Goal: Task Accomplishment & Management: Manage account settings

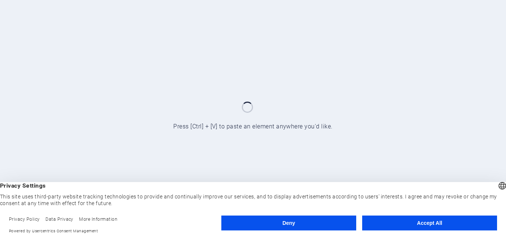
click at [275, 221] on button "Deny" at bounding box center [288, 223] width 135 height 15
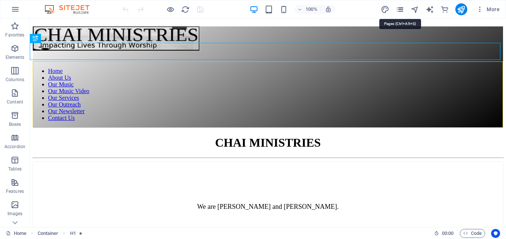
click at [398, 8] on icon "pages" at bounding box center [400, 9] width 9 height 9
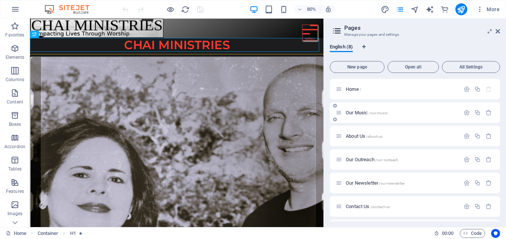
click at [357, 111] on span "Our Music /our-music" at bounding box center [367, 113] width 42 height 6
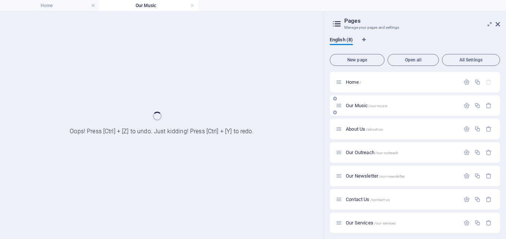
click at [357, 111] on div "Our Music /our-music" at bounding box center [415, 105] width 170 height 21
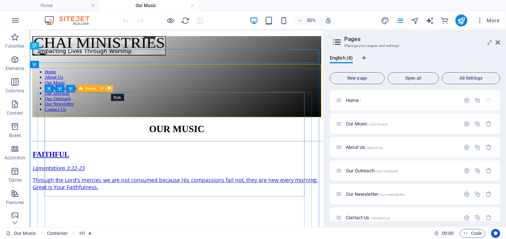
click at [109, 88] on icon at bounding box center [109, 88] width 3 height 6
select select "px"
select select "rem"
select select "px"
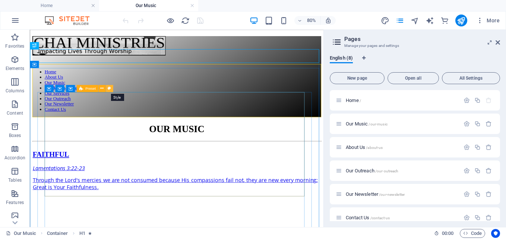
select select "preset-text-with-image-v4-default"
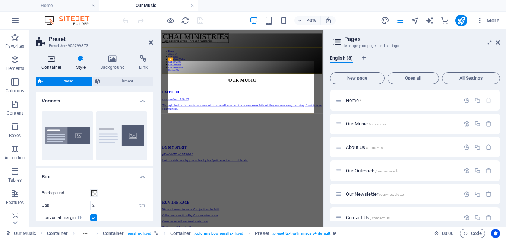
click at [51, 61] on icon at bounding box center [52, 58] width 32 height 7
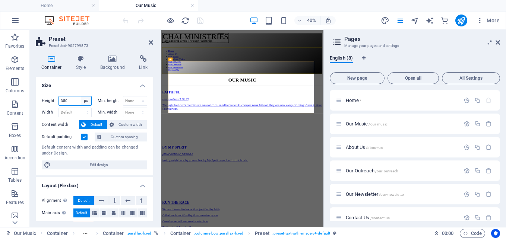
click at [87, 102] on select "Default px rem % vh vw" at bounding box center [86, 101] width 10 height 9
select select "default"
click at [81, 97] on select "Default px rem % vh vw" at bounding box center [86, 101] width 10 height 9
select select "DISABLED_OPTION_VALUE"
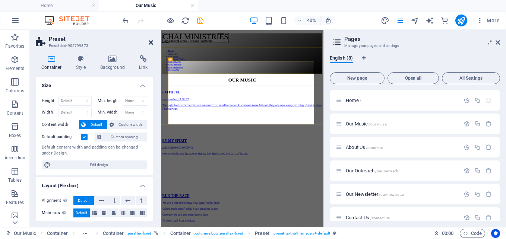
click at [151, 42] on icon at bounding box center [151, 43] width 4 height 6
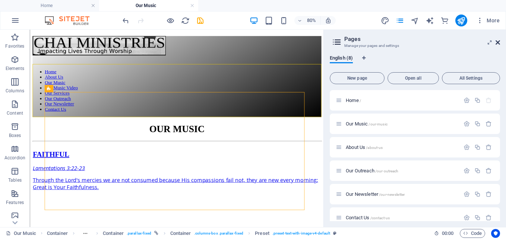
click at [496, 44] on icon at bounding box center [498, 43] width 4 height 6
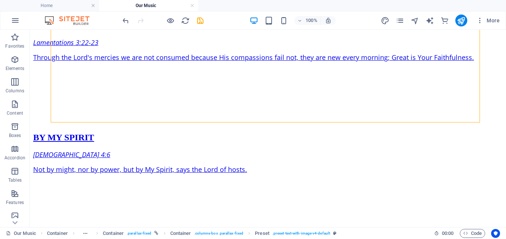
scroll to position [164, 0]
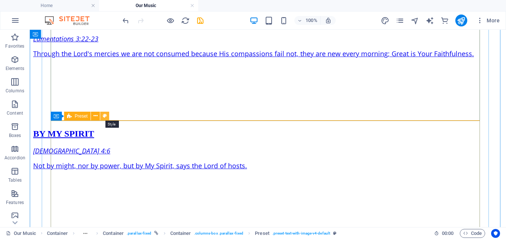
click at [105, 116] on icon at bounding box center [105, 116] width 4 height 8
select select "px"
select select "rem"
select select "px"
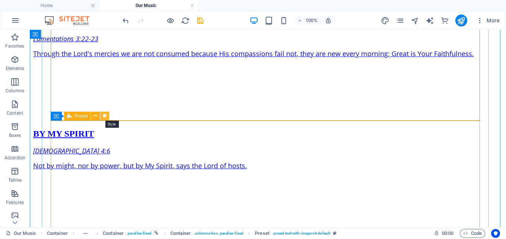
select select "preset-text-with-image-v4-default"
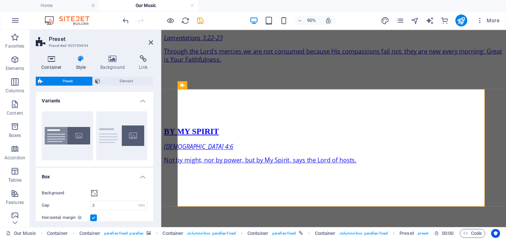
click at [51, 65] on h4 "Container" at bounding box center [53, 63] width 35 height 16
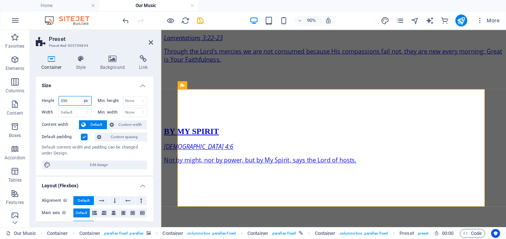
click at [85, 102] on select "Default px rem % vh vw" at bounding box center [86, 101] width 10 height 9
select select "default"
click at [81, 97] on select "Default px rem % vh vw" at bounding box center [86, 101] width 10 height 9
select select "DISABLED_OPTION_VALUE"
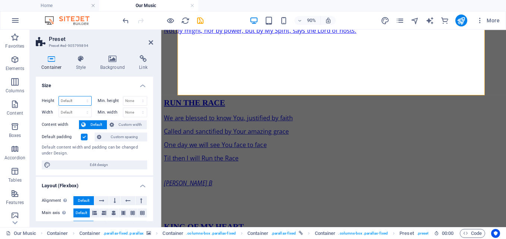
scroll to position [310, 0]
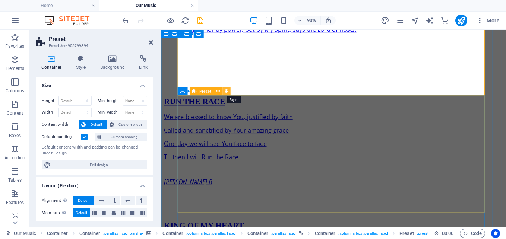
drag, startPoint x: 226, startPoint y: 89, endPoint x: 7, endPoint y: 68, distance: 219.8
click at [226, 89] on icon at bounding box center [226, 91] width 4 height 7
select select "px"
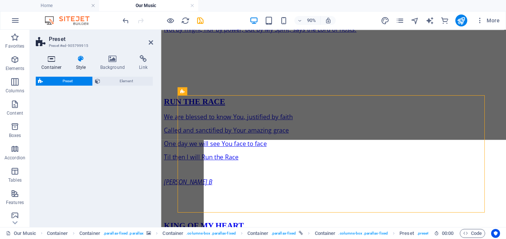
select select "rem"
select select "px"
select select "preset-text-with-image-v4-default"
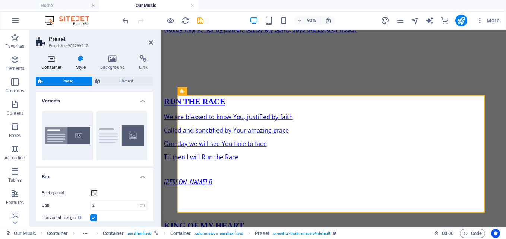
click at [50, 57] on icon at bounding box center [52, 58] width 32 height 7
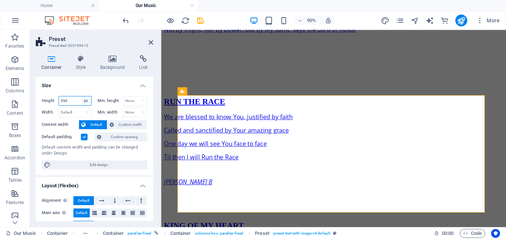
click at [85, 102] on select "Default px rem % vh vw" at bounding box center [86, 101] width 10 height 9
select select "default"
click at [81, 97] on select "Default px rem % vh vw" at bounding box center [86, 101] width 10 height 9
select select "DISABLED_OPTION_VALUE"
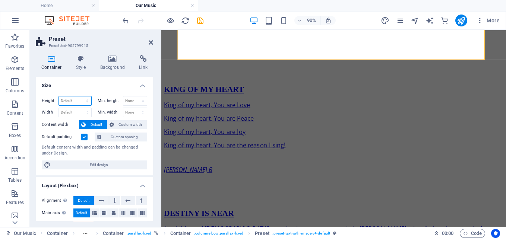
scroll to position [501, 0]
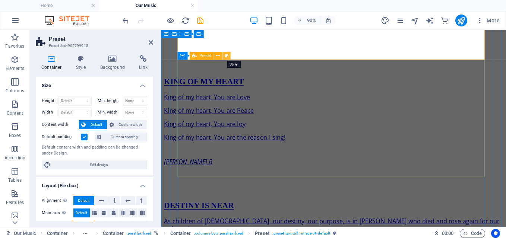
click at [224, 53] on button at bounding box center [226, 56] width 8 height 8
select select "px"
select select "rem"
select select "px"
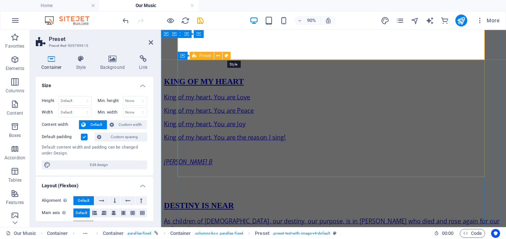
select select "preset-text-with-image-v4-default"
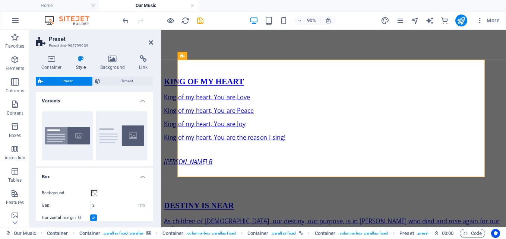
click at [51, 60] on icon at bounding box center [52, 58] width 32 height 7
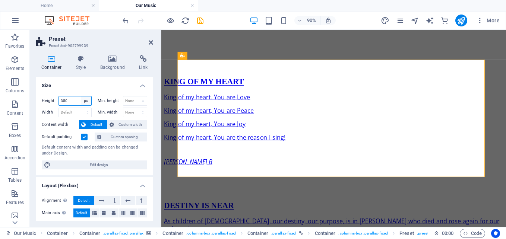
click at [86, 100] on select "Default px rem % vh vw" at bounding box center [86, 101] width 10 height 9
select select "default"
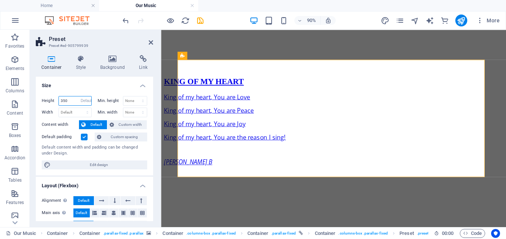
click at [81, 97] on select "Default px rem % vh vw" at bounding box center [86, 101] width 10 height 9
select select "DISABLED_OPTION_VALUE"
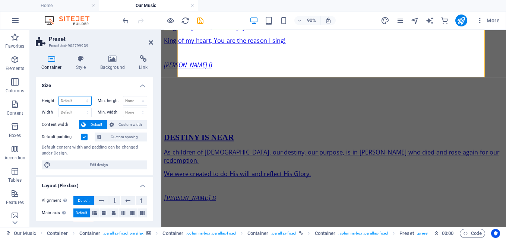
scroll to position [655, 0]
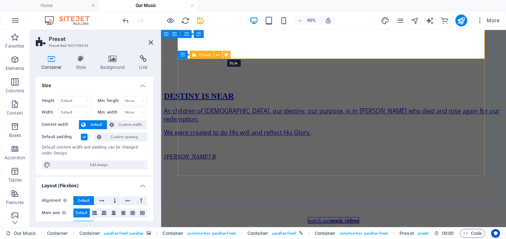
click at [225, 54] on icon at bounding box center [226, 54] width 4 height 7
select select "rem"
select select "px"
select select "preset-text-with-image-v4-default"
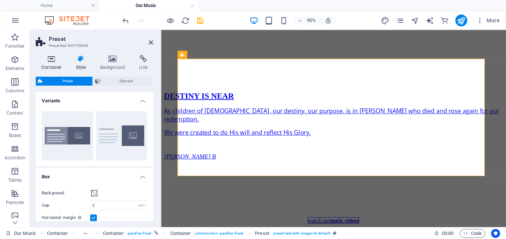
click at [49, 60] on icon at bounding box center [52, 58] width 32 height 7
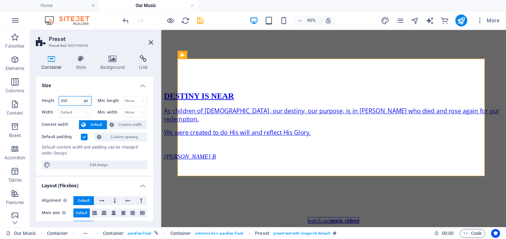
click at [83, 101] on select "Default px rem % vh vw" at bounding box center [86, 101] width 10 height 9
select select "default"
click at [81, 97] on select "Default px rem % vh vw" at bounding box center [86, 101] width 10 height 9
select select "DISABLED_OPTION_VALUE"
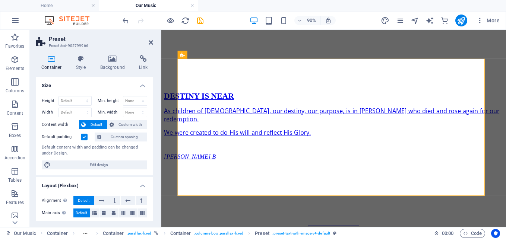
click at [148, 42] on h2 "Preset" at bounding box center [101, 39] width 104 height 7
click at [151, 42] on icon at bounding box center [151, 43] width 4 height 6
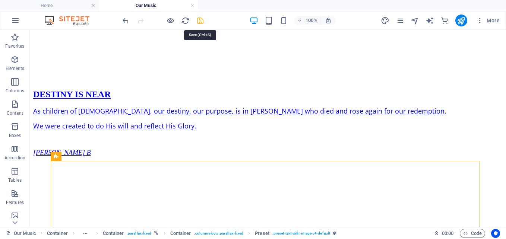
click at [199, 20] on icon "save" at bounding box center [200, 20] width 9 height 9
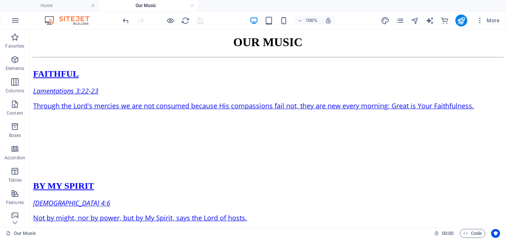
scroll to position [0, 0]
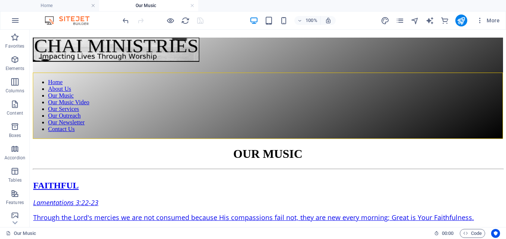
drag, startPoint x: 503, startPoint y: 171, endPoint x: 530, endPoint y: 52, distance: 122.7
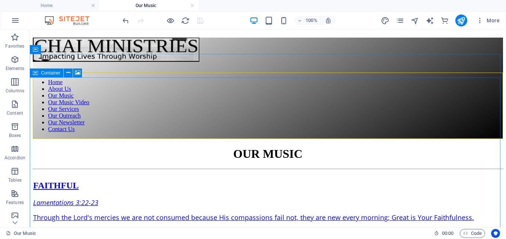
click at [51, 71] on span "Container" at bounding box center [50, 73] width 19 height 4
click at [50, 74] on span "Container" at bounding box center [50, 73] width 19 height 4
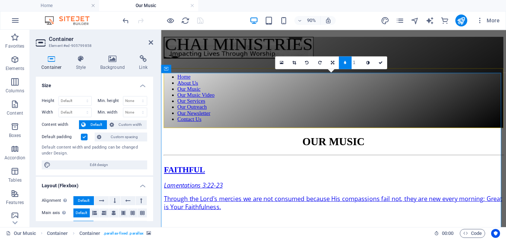
click at [83, 138] on label at bounding box center [84, 137] width 7 height 7
click at [0, 0] on input "Default padding" at bounding box center [0, 0] width 0 height 0
click at [153, 40] on icon at bounding box center [151, 43] width 4 height 6
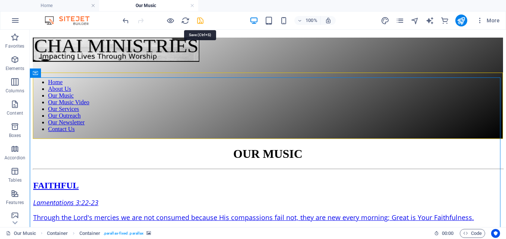
click at [199, 20] on icon "save" at bounding box center [200, 20] width 9 height 9
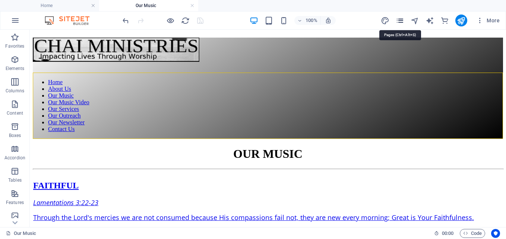
click at [400, 21] on icon "pages" at bounding box center [400, 20] width 9 height 9
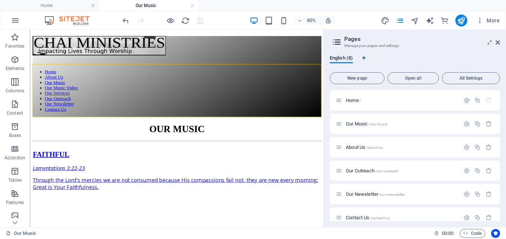
drag, startPoint x: 500, startPoint y: 120, endPoint x: 503, endPoint y: 163, distance: 43.7
click at [503, 163] on div "English (8) New page Open all All Settings Home / Our Music /our-music About Us…" at bounding box center [415, 138] width 182 height 178
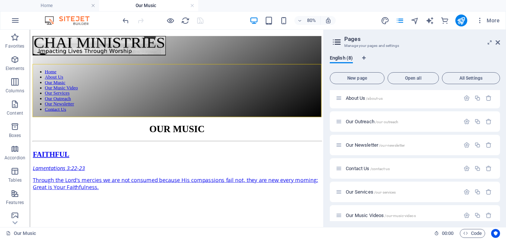
scroll to position [52, 0]
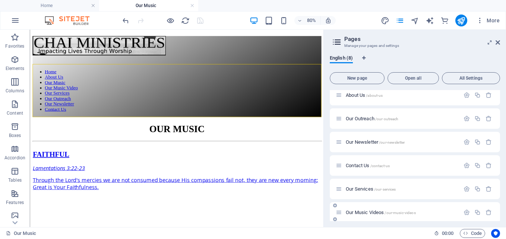
click at [358, 212] on span "Our Music Videos /our-music-videos" at bounding box center [381, 213] width 70 height 6
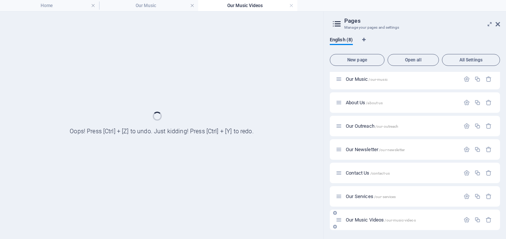
click at [358, 212] on div "Our Music Videos /our-music-videos" at bounding box center [415, 220] width 170 height 21
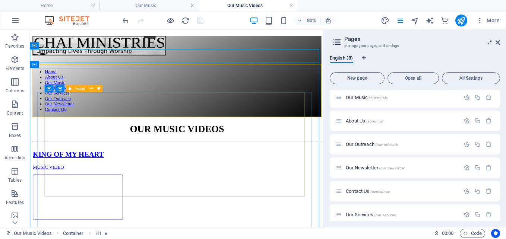
scroll to position [0, 0]
click at [98, 87] on icon at bounding box center [98, 88] width 3 height 6
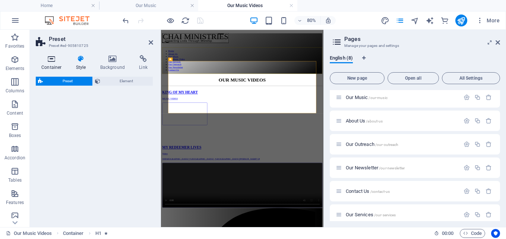
click at [48, 59] on icon at bounding box center [52, 58] width 32 height 7
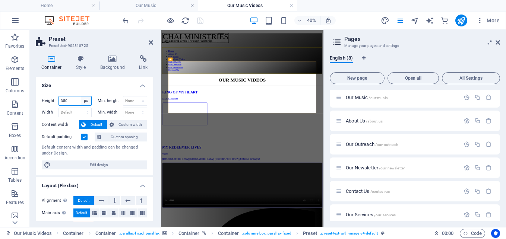
click at [82, 100] on select "Default px rem % vh vw" at bounding box center [86, 101] width 10 height 9
select select "default"
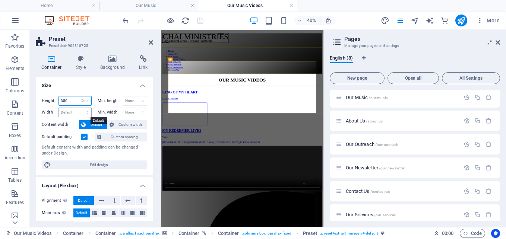
click at [81, 97] on select "Default px rem % vh vw" at bounding box center [86, 101] width 10 height 9
select select "DISABLED_OPTION_VALUE"
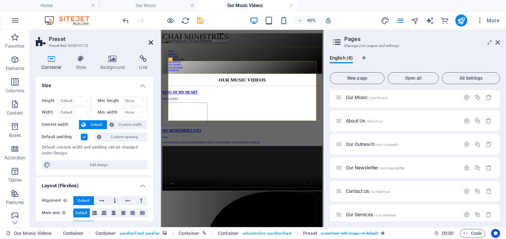
click at [151, 41] on icon at bounding box center [151, 43] width 4 height 6
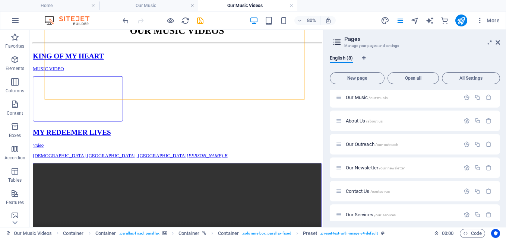
scroll to position [129, 0]
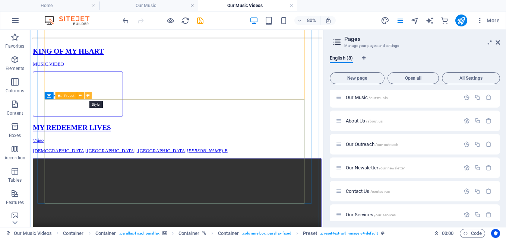
click at [88, 94] on icon at bounding box center [87, 95] width 3 height 6
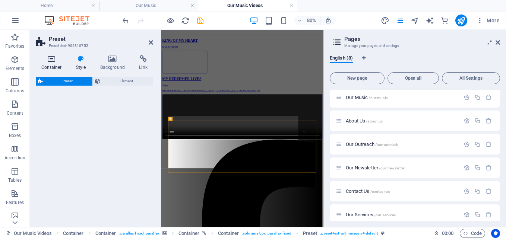
click at [54, 66] on h4 "Container" at bounding box center [53, 63] width 35 height 16
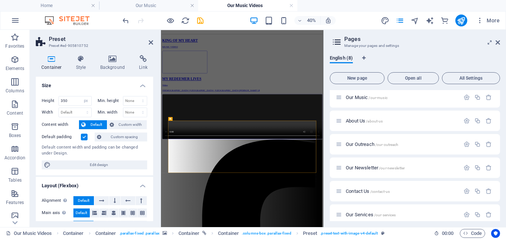
scroll to position [0, 0]
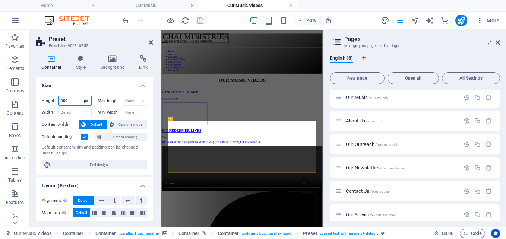
click at [86, 98] on select "Default px rem % vh vw" at bounding box center [86, 101] width 10 height 9
select select "default"
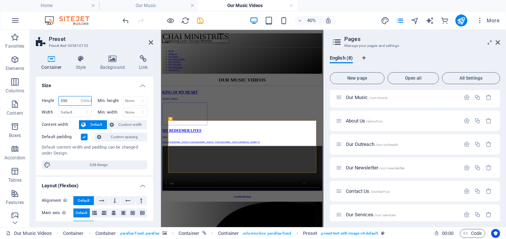
click at [81, 97] on select "Default px rem % vh vw" at bounding box center [86, 101] width 10 height 9
select select "DISABLED_OPTION_VALUE"
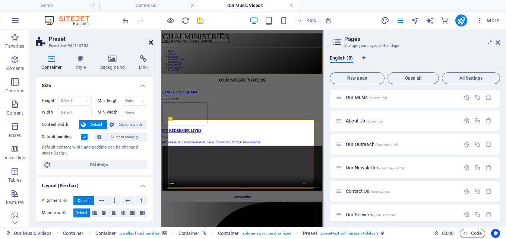
click at [152, 40] on icon at bounding box center [151, 43] width 4 height 6
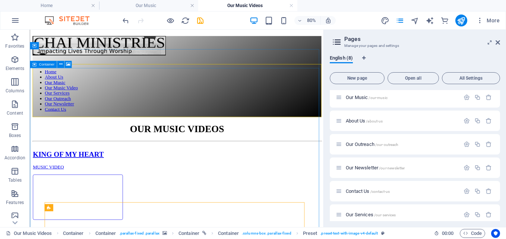
click at [50, 65] on span "Container" at bounding box center [47, 65] width 16 height 4
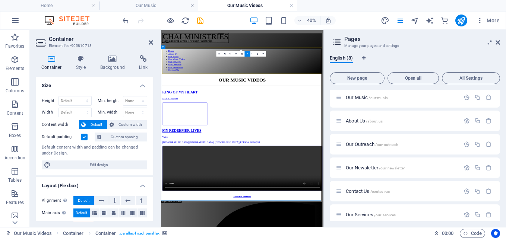
click at [85, 139] on label at bounding box center [84, 137] width 7 height 7
click at [0, 0] on input "Default padding" at bounding box center [0, 0] width 0 height 0
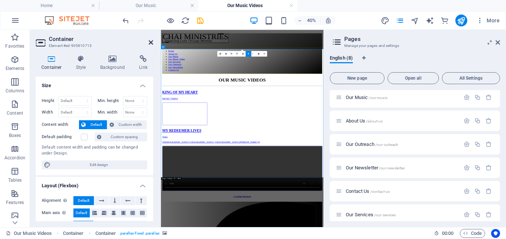
click at [149, 40] on icon at bounding box center [151, 43] width 4 height 6
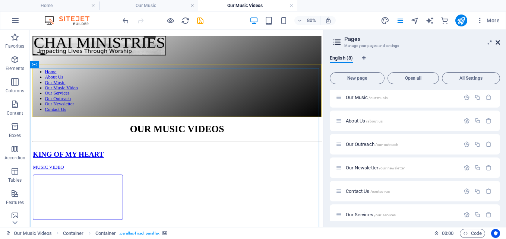
click at [497, 41] on icon at bounding box center [498, 43] width 4 height 6
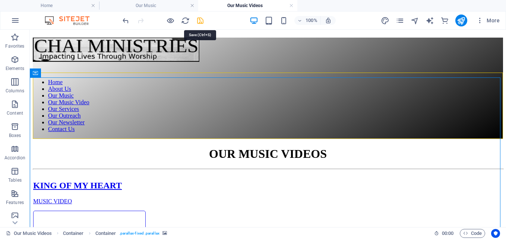
click at [200, 20] on icon "save" at bounding box center [200, 20] width 9 height 9
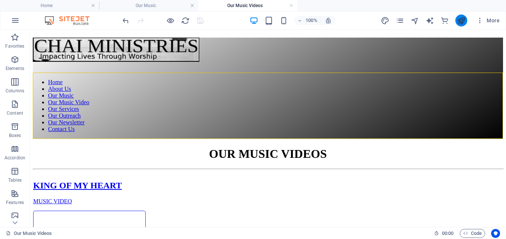
click at [466, 16] on button "publish" at bounding box center [462, 21] width 12 height 12
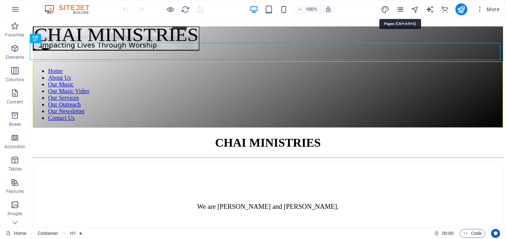
click at [403, 8] on icon "pages" at bounding box center [400, 9] width 9 height 9
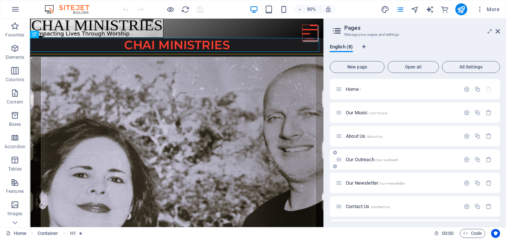
click at [362, 158] on span "Our Outreach /our-outreach" at bounding box center [372, 160] width 53 height 6
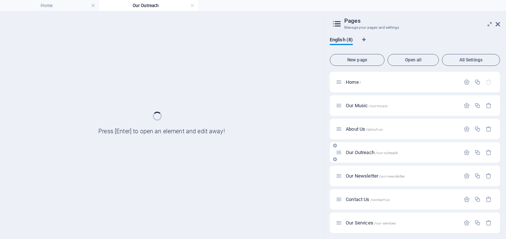
click at [362, 158] on div "Our Outreach /our-outreach" at bounding box center [415, 152] width 170 height 21
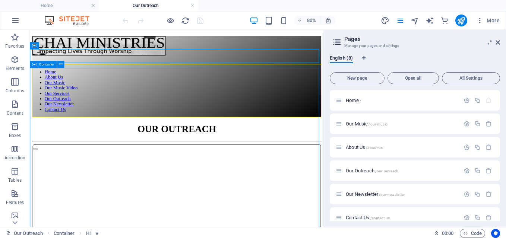
click at [48, 64] on span "Container" at bounding box center [47, 65] width 16 height 4
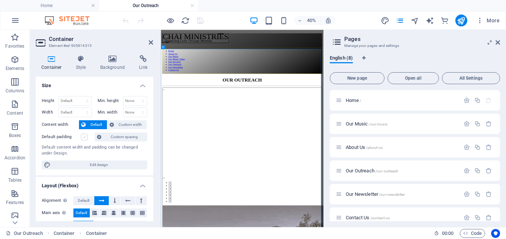
click at [83, 136] on label at bounding box center [84, 137] width 7 height 7
click at [0, 0] on input "Default padding" at bounding box center [0, 0] width 0 height 0
click at [150, 42] on icon at bounding box center [151, 43] width 4 height 6
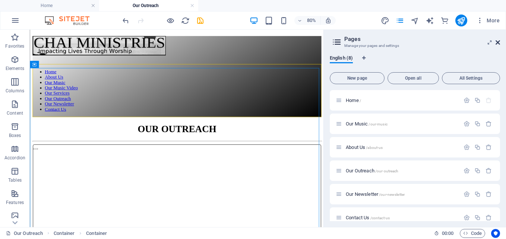
click at [498, 43] on icon at bounding box center [498, 43] width 4 height 6
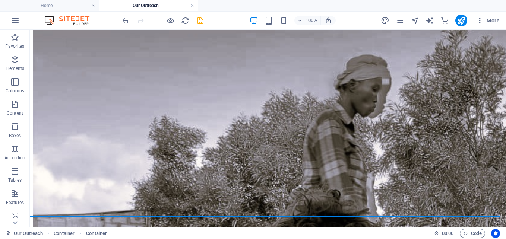
scroll to position [505, 0]
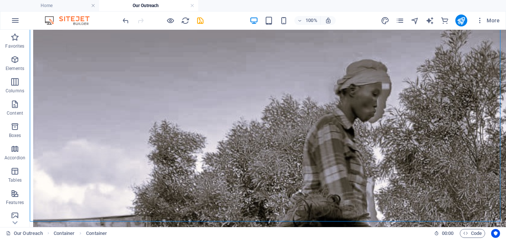
drag, startPoint x: 500, startPoint y: 182, endPoint x: 505, endPoint y: 183, distance: 5.7
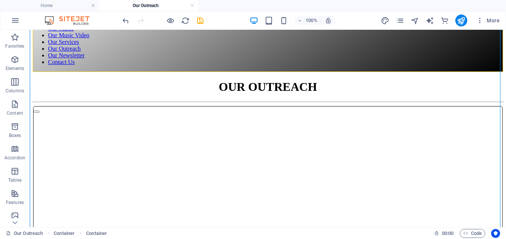
scroll to position [0, 0]
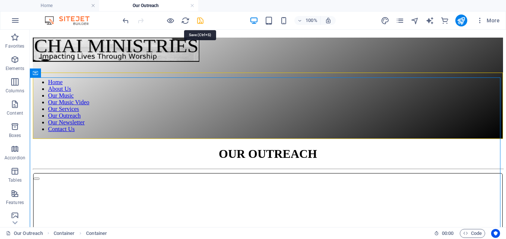
click at [201, 18] on icon "save" at bounding box center [200, 20] width 9 height 9
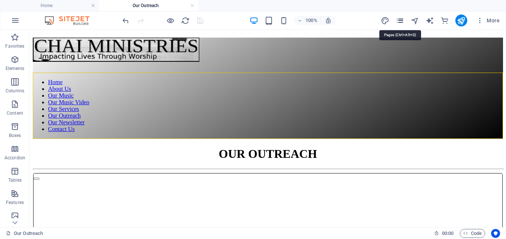
click at [399, 19] on icon "pages" at bounding box center [400, 20] width 9 height 9
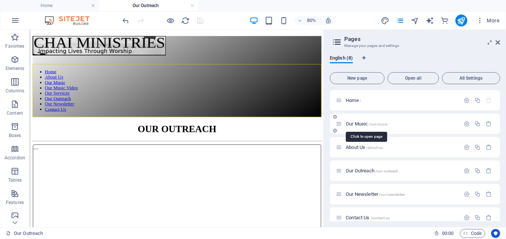
click at [357, 126] on span "Our Music /our-music" at bounding box center [367, 124] width 42 height 6
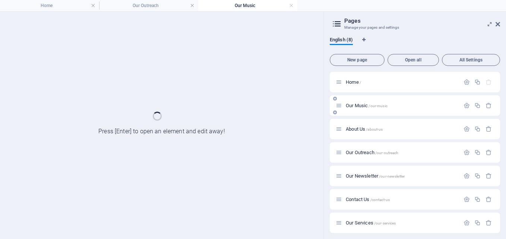
click at [357, 126] on div "About Us /about-us" at bounding box center [398, 129] width 124 height 9
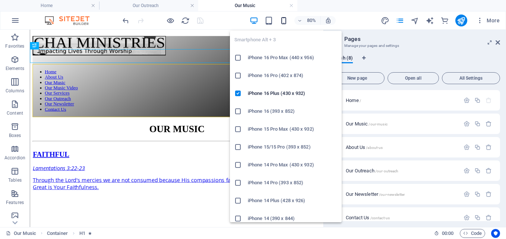
click at [282, 21] on icon "button" at bounding box center [284, 20] width 9 height 9
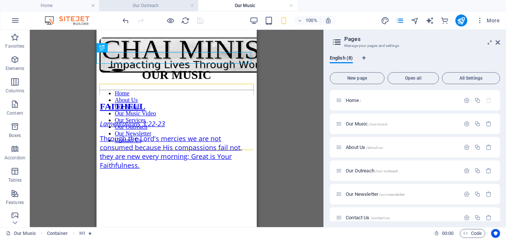
click at [146, 4] on h4 "Our Outreach" at bounding box center [148, 5] width 99 height 8
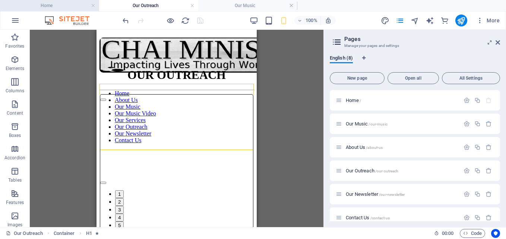
click at [74, 4] on h4 "Home" at bounding box center [49, 5] width 99 height 8
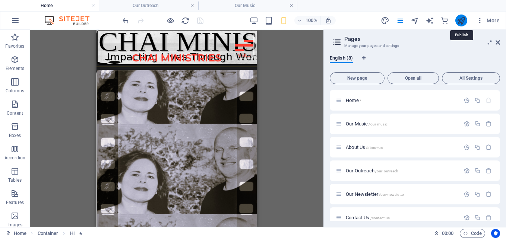
click at [463, 17] on icon "publish" at bounding box center [461, 20] width 9 height 9
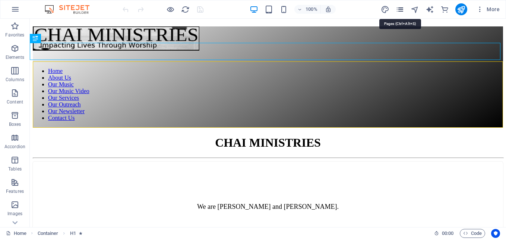
click at [401, 9] on icon "pages" at bounding box center [400, 9] width 9 height 9
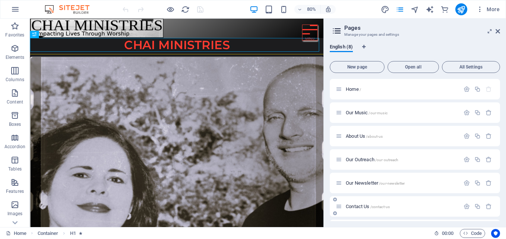
click at [357, 205] on span "Contact Us /contact-us" at bounding box center [368, 207] width 44 height 6
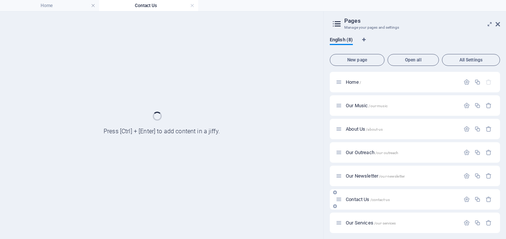
click at [357, 205] on div "Contact Us /contact-us" at bounding box center [415, 199] width 170 height 21
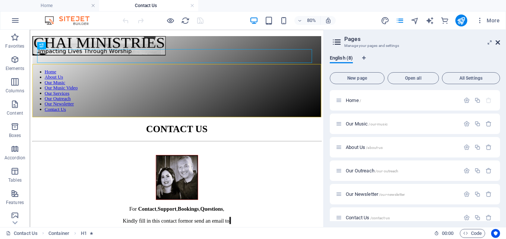
click at [498, 42] on icon at bounding box center [498, 43] width 4 height 6
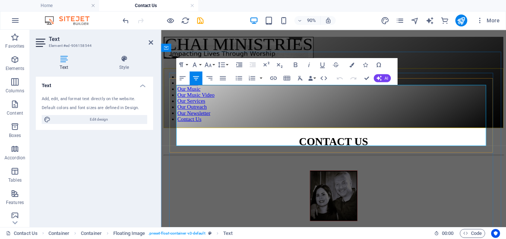
drag, startPoint x: 468, startPoint y: 151, endPoint x: 352, endPoint y: 156, distance: 115.7
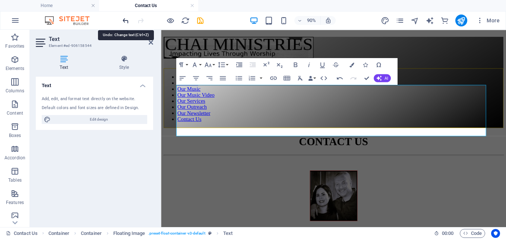
click at [123, 19] on icon "undo" at bounding box center [126, 20] width 9 height 9
click at [126, 20] on icon "undo" at bounding box center [126, 20] width 9 height 9
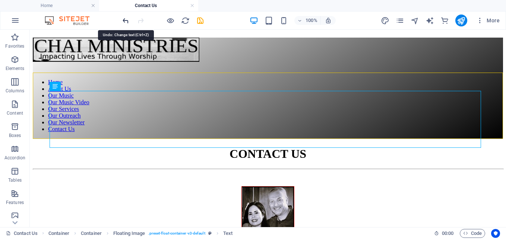
click at [126, 20] on icon "undo" at bounding box center [126, 20] width 9 height 9
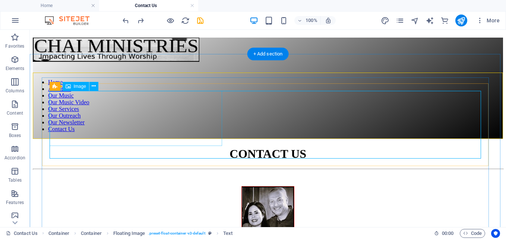
click at [151, 186] on figure at bounding box center [268, 215] width 455 height 58
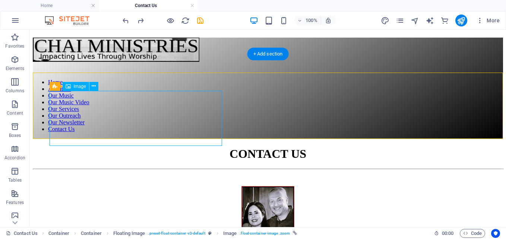
click at [157, 186] on figure at bounding box center [268, 215] width 455 height 58
select select "px"
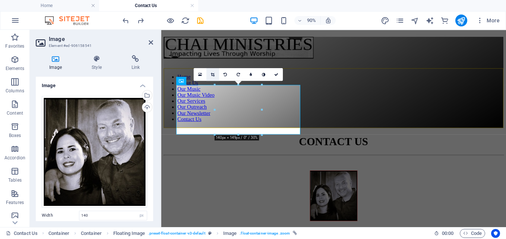
click at [214, 72] on icon at bounding box center [213, 74] width 4 height 4
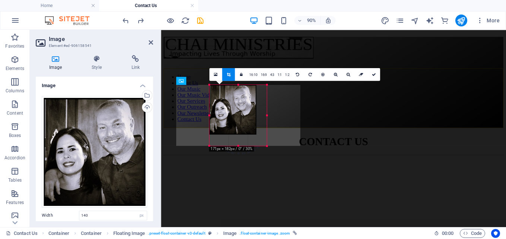
drag, startPoint x: 261, startPoint y: 135, endPoint x: 124, endPoint y: 130, distance: 137.3
click at [272, 147] on div "Drag here to replace the existing content. Press “Ctrl” if you want to create a…" at bounding box center [333, 129] width 345 height 198
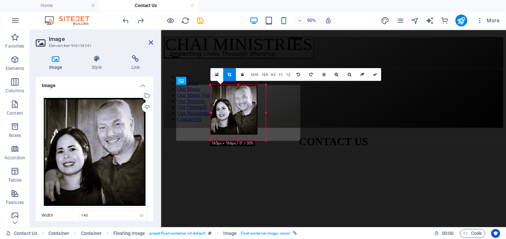
drag, startPoint x: 256, startPoint y: 134, endPoint x: 115, endPoint y: 122, distance: 141.0
click at [265, 140] on div at bounding box center [266, 141] width 4 height 4
click at [272, 72] on link "4:3" at bounding box center [273, 74] width 7 height 13
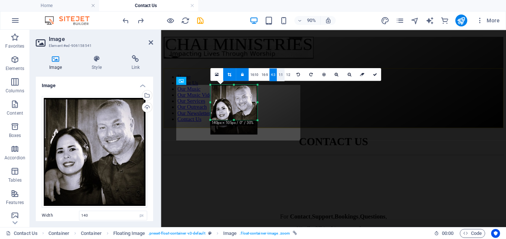
click at [282, 73] on link "1:1" at bounding box center [280, 74] width 7 height 13
click at [243, 77] on link at bounding box center [242, 74] width 13 height 13
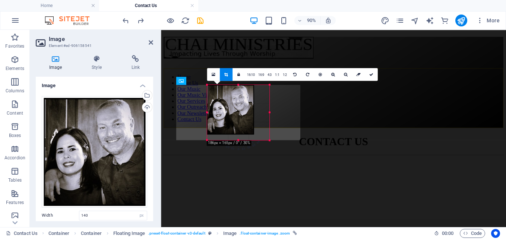
drag, startPoint x: 258, startPoint y: 131, endPoint x: 275, endPoint y: 141, distance: 19.5
click at [275, 141] on div "Drag here to replace the existing content. Press “Ctrl” if you want to create a…" at bounding box center [333, 129] width 345 height 198
click at [370, 73] on icon at bounding box center [371, 74] width 4 height 4
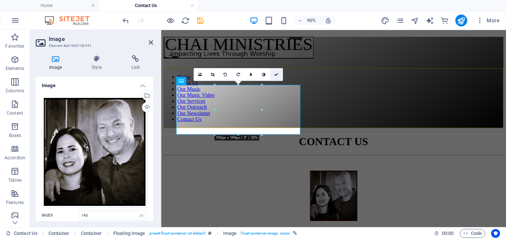
click at [277, 74] on icon at bounding box center [276, 74] width 4 height 4
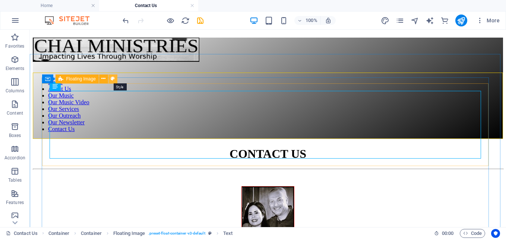
click at [112, 76] on icon at bounding box center [113, 79] width 4 height 8
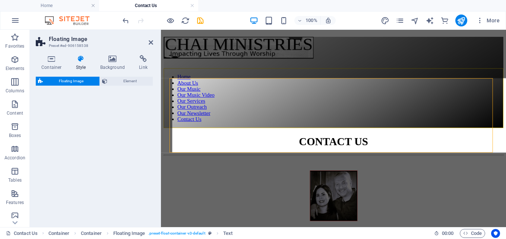
select select "%"
select select "rem"
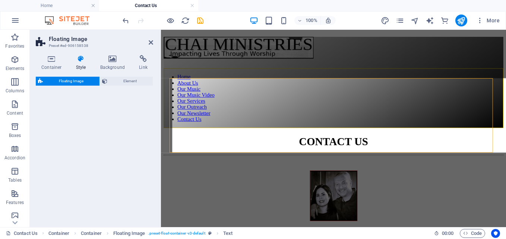
select select "preset-float-container-v3-default"
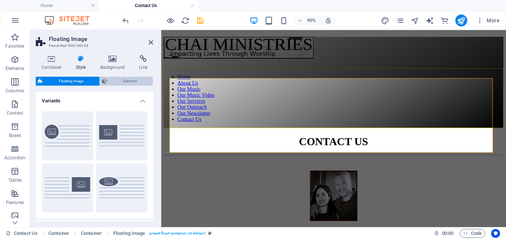
click at [116, 78] on span "Element" at bounding box center [130, 81] width 41 height 9
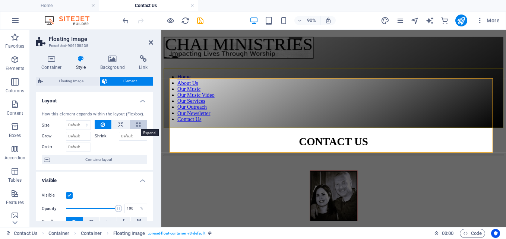
click at [139, 125] on icon at bounding box center [138, 124] width 4 height 9
type input "100"
select select "%"
click at [119, 122] on icon at bounding box center [120, 124] width 5 height 9
select select "DISABLED_OPTION_VALUE"
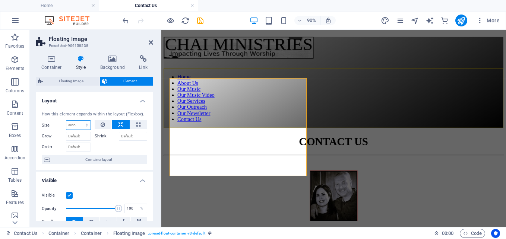
click at [77, 124] on select "Default auto px % 1/1 1/2 1/3 1/4 1/5 1/6 1/7 1/8 1/9 1/10" at bounding box center [78, 125] width 24 height 9
click at [101, 127] on icon at bounding box center [103, 124] width 4 height 9
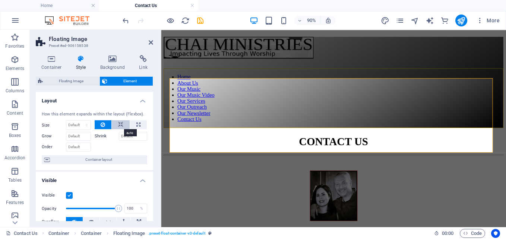
click at [118, 125] on icon at bounding box center [120, 124] width 5 height 9
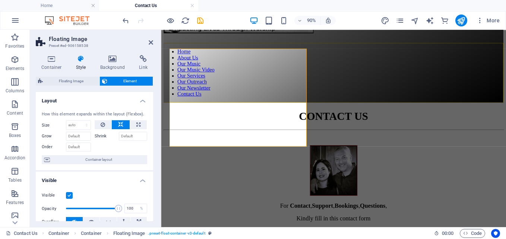
scroll to position [34, 0]
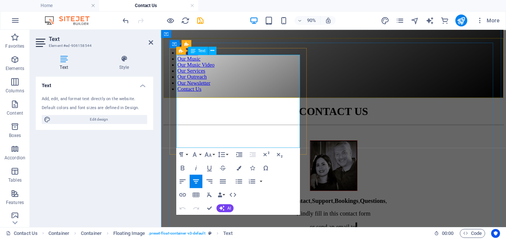
click at [314, 217] on p "For Contact , Support , Bookings , Questions ," at bounding box center [353, 221] width 362 height 8
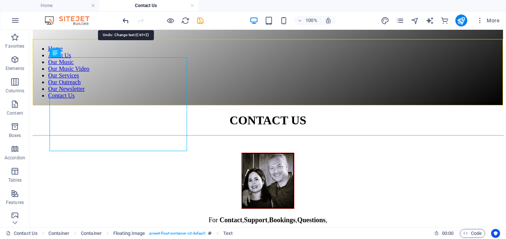
click at [126, 22] on icon "undo" at bounding box center [126, 20] width 9 height 9
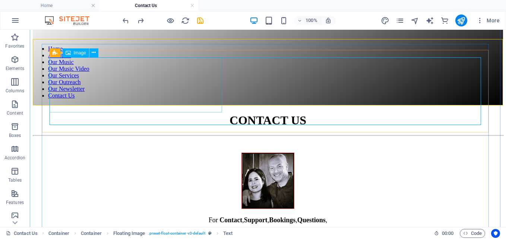
click at [85, 53] on span "Image" at bounding box center [80, 53] width 12 height 4
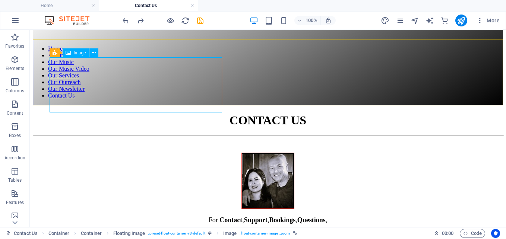
click at [85, 53] on span "Image" at bounding box center [80, 53] width 12 height 4
select select "px"
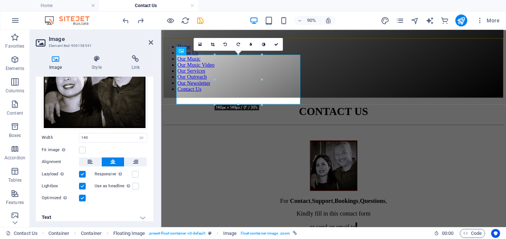
scroll to position [81, 0]
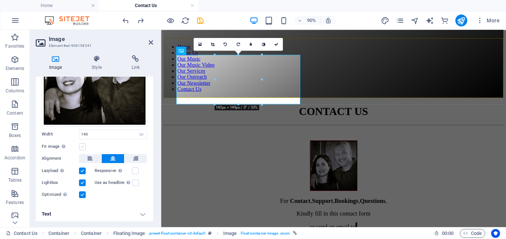
click at [83, 144] on label at bounding box center [82, 147] width 7 height 7
click at [0, 0] on input "Fit image Automatically fit image to a fixed width and height" at bounding box center [0, 0] width 0 height 0
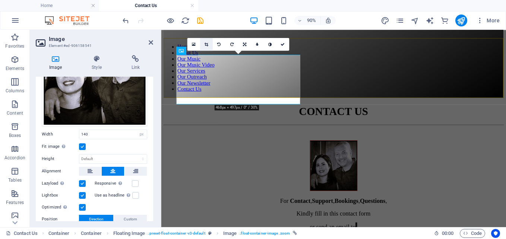
click at [208, 44] on icon at bounding box center [206, 44] width 4 height 4
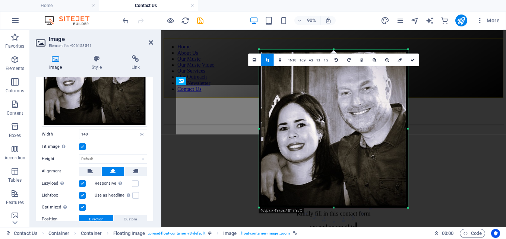
click at [229, 79] on div at bounding box center [333, 57] width 345 height 55
click at [157, 137] on div "Image Style Link Image Drag files here, click to choose files or select files f…" at bounding box center [94, 138] width 129 height 178
click at [127, 19] on icon "undo" at bounding box center [126, 20] width 9 height 9
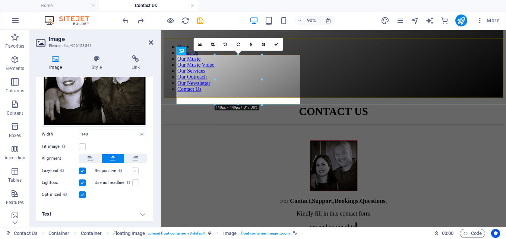
click at [133, 169] on label at bounding box center [135, 171] width 7 height 7
click at [0, 0] on input "Responsive Automatically load retina image and smartphone optimized sizes." at bounding box center [0, 0] width 0 height 0
click at [135, 180] on label at bounding box center [135, 183] width 7 height 7
click at [0, 0] on input "Use as headline The image will be wrapped in an H1 headline tag. Useful for giv…" at bounding box center [0, 0] width 0 height 0
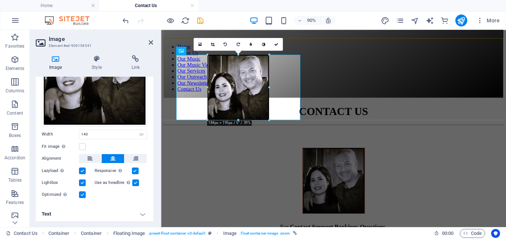
drag, startPoint x: 262, startPoint y: 103, endPoint x: 132, endPoint y: 97, distance: 130.6
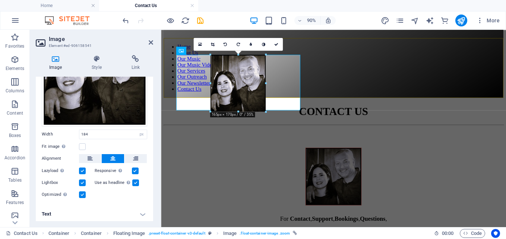
drag, startPoint x: 270, startPoint y: 120, endPoint x: 259, endPoint y: 110, distance: 14.5
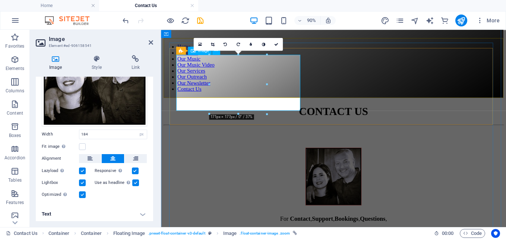
type input "171"
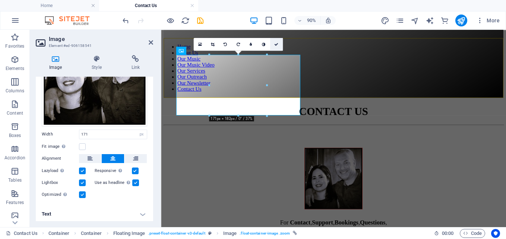
click at [275, 44] on icon at bounding box center [276, 44] width 4 height 4
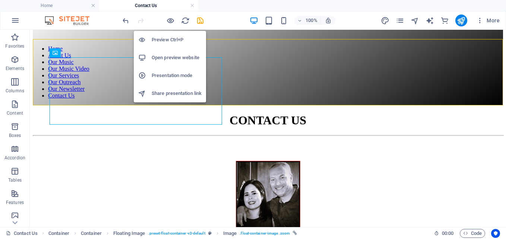
click at [167, 40] on h6 "Preview Ctrl+P" at bounding box center [177, 39] width 50 height 9
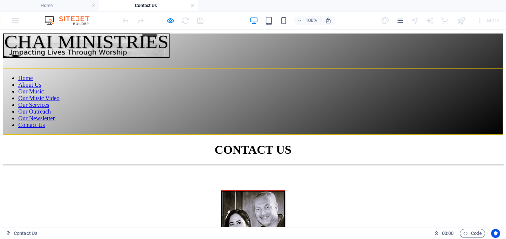
scroll to position [0, 0]
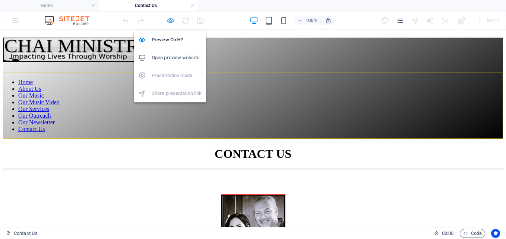
click at [171, 19] on icon "button" at bounding box center [170, 20] width 9 height 9
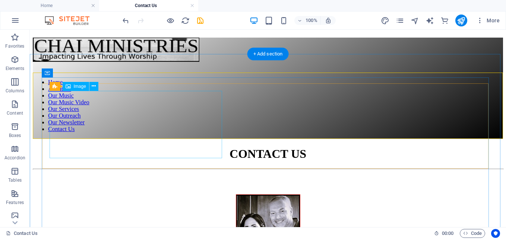
click at [129, 195] on figure at bounding box center [268, 231] width 455 height 72
select select "px"
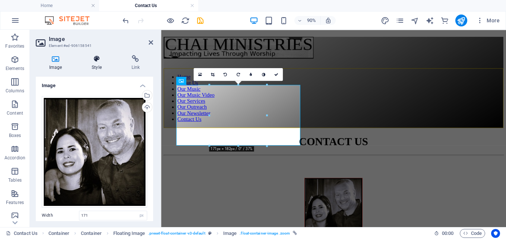
click at [98, 57] on icon at bounding box center [96, 58] width 37 height 7
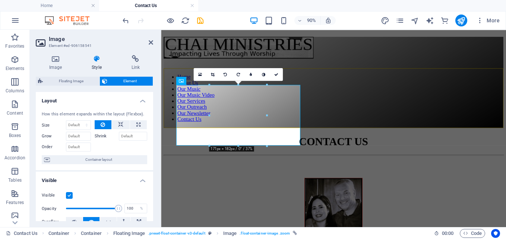
drag, startPoint x: 154, startPoint y: 134, endPoint x: 151, endPoint y: 143, distance: 9.6
click at [151, 143] on div "Image Style Link Image Drag files here, click to choose files or select files f…" at bounding box center [94, 138] width 129 height 178
drag, startPoint x: 151, startPoint y: 143, endPoint x: 151, endPoint y: 190, distance: 47.0
click at [151, 190] on div "Visible Opacity 100 % Overflow" at bounding box center [94, 208] width 117 height 47
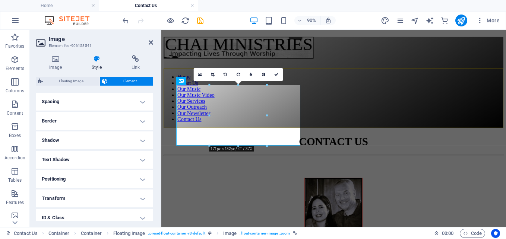
scroll to position [146, 0]
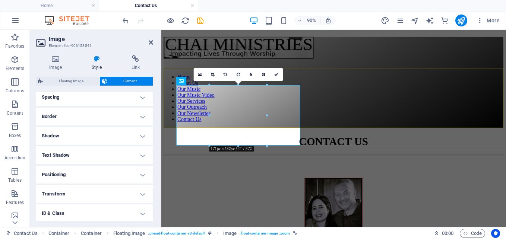
click at [141, 136] on h4 "Shadow" at bounding box center [94, 136] width 117 height 18
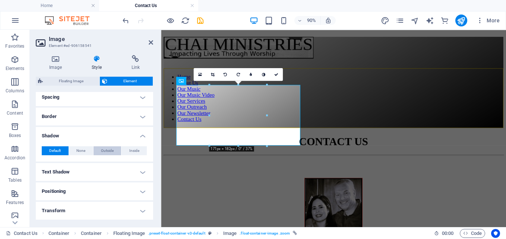
click at [104, 152] on span "Outside" at bounding box center [107, 150] width 13 height 9
type input "2"
type input "4"
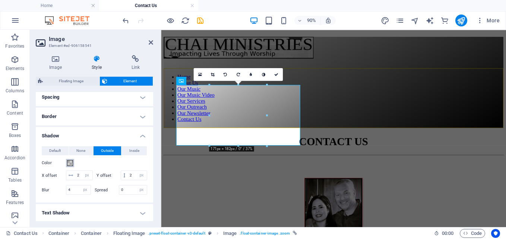
click at [70, 164] on span at bounding box center [70, 163] width 6 height 6
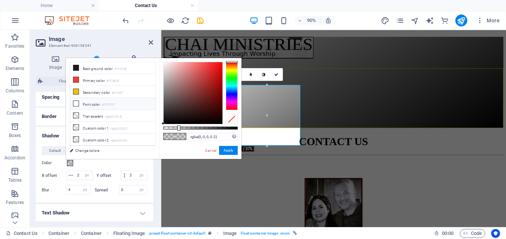
click at [74, 101] on icon at bounding box center [75, 103] width 5 height 5
type input "#ffffff"
click at [225, 149] on button "Apply" at bounding box center [228, 150] width 19 height 9
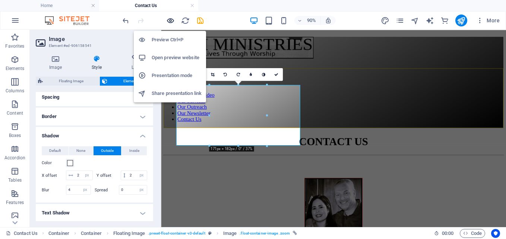
click at [170, 21] on icon "button" at bounding box center [170, 20] width 9 height 9
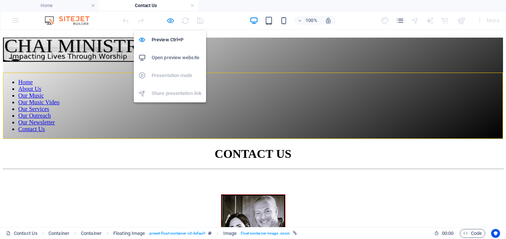
click at [168, 19] on icon "button" at bounding box center [170, 20] width 9 height 9
select select "px"
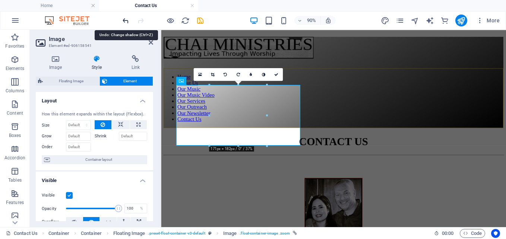
click at [122, 19] on icon "undo" at bounding box center [126, 20] width 9 height 9
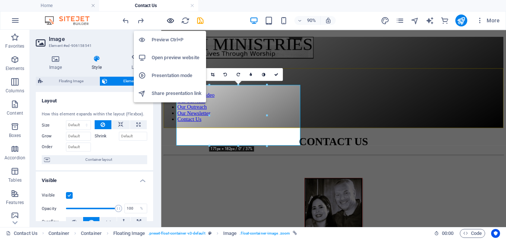
click at [168, 20] on icon "button" at bounding box center [170, 20] width 9 height 9
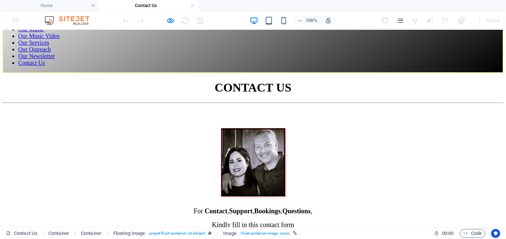
scroll to position [0, 0]
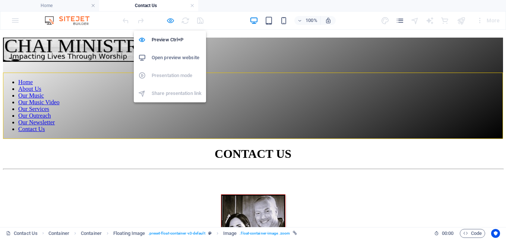
click at [169, 22] on icon "button" at bounding box center [170, 20] width 9 height 9
select select "px"
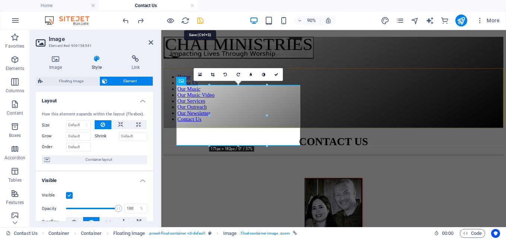
click at [203, 20] on icon "save" at bounding box center [200, 20] width 9 height 9
select select "px"
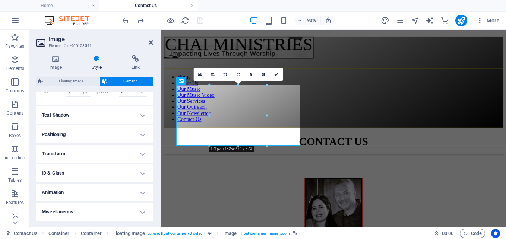
scroll to position [253, 0]
click at [142, 194] on h4 "Animation" at bounding box center [94, 193] width 117 height 18
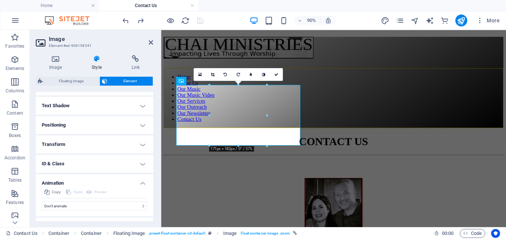
drag, startPoint x: 154, startPoint y: 192, endPoint x: 152, endPoint y: 218, distance: 26.6
click at [152, 218] on div "Image Style Link Image Drag files here, click to choose files or select files f…" at bounding box center [94, 138] width 129 height 178
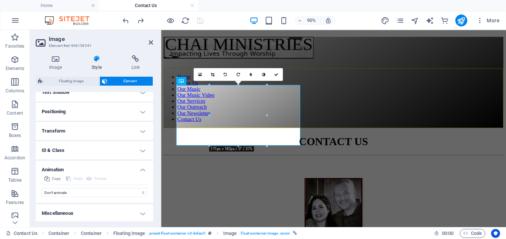
scroll to position [277, 0]
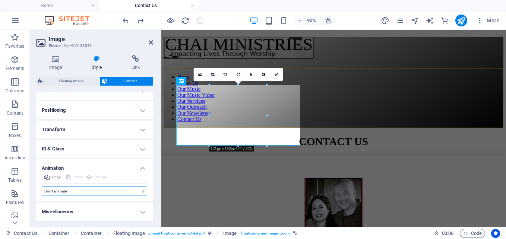
click at [115, 192] on select "Don't animate Show / Hide Slide up/down Zoom in/out Slide left to right Slide r…" at bounding box center [94, 191] width 105 height 9
select select "shrink"
click at [42, 187] on select "Don't animate Show / Hide Slide up/down Zoom in/out Slide left to right Slide r…" at bounding box center [94, 191] width 105 height 9
select select "scroll"
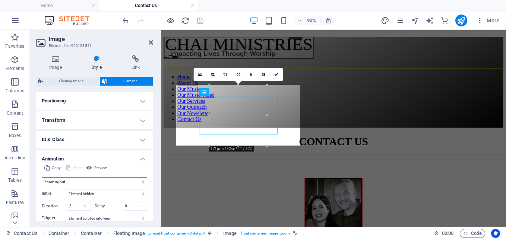
click at [70, 186] on select "Don't animate Show / Hide Slide up/down Zoom in/out Slide left to right Slide r…" at bounding box center [94, 181] width 105 height 9
click at [42, 186] on select "Don't animate Show / Hide Slide up/down Zoom in/out Slide left to right Slide r…" at bounding box center [94, 181] width 105 height 9
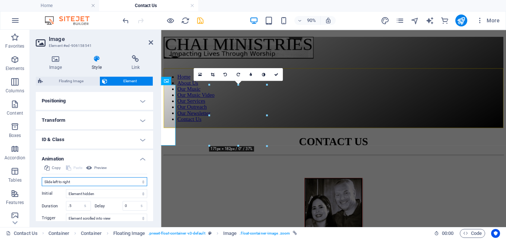
click at [96, 186] on select "Don't animate Show / Hide Slide up/down Zoom in/out Slide left to right Slide r…" at bounding box center [94, 181] width 105 height 9
click at [42, 186] on select "Don't animate Show / Hide Slide up/down Zoom in/out Slide left to right Slide r…" at bounding box center [94, 181] width 105 height 9
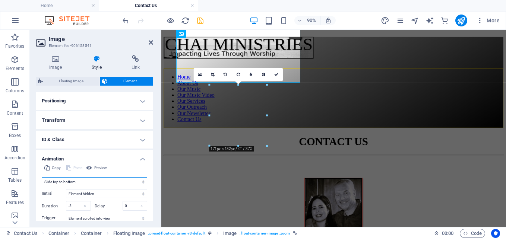
click at [72, 186] on select "Don't animate Show / Hide Slide up/down Zoom in/out Slide left to right Slide r…" at bounding box center [94, 181] width 105 height 9
click at [42, 186] on select "Don't animate Show / Hide Slide up/down Zoom in/out Slide left to right Slide r…" at bounding box center [94, 181] width 105 height 9
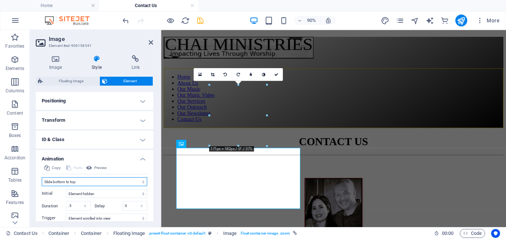
click at [72, 186] on select "Don't animate Show / Hide Slide up/down Zoom in/out Slide left to right Slide r…" at bounding box center [94, 181] width 105 height 9
click at [42, 186] on select "Don't animate Show / Hide Slide up/down Zoom in/out Slide left to right Slide r…" at bounding box center [94, 181] width 105 height 9
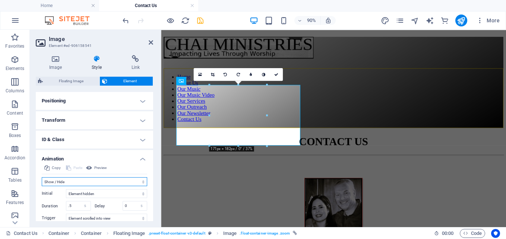
click at [76, 186] on select "Don't animate Show / Hide Slide up/down Zoom in/out Slide left to right Slide r…" at bounding box center [94, 181] width 105 height 9
select select "slide"
click at [42, 186] on select "Don't animate Show / Hide Slide up/down Zoom in/out Slide left to right Slide r…" at bounding box center [94, 181] width 105 height 9
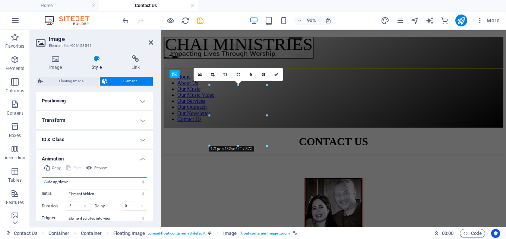
click at [70, 186] on select "Don't animate Show / Hide Slide up/down Zoom in/out Slide left to right Slide r…" at bounding box center [94, 181] width 105 height 9
click at [42, 186] on select "Don't animate Show / Hide Slide up/down Zoom in/out Slide left to right Slide r…" at bounding box center [94, 181] width 105 height 9
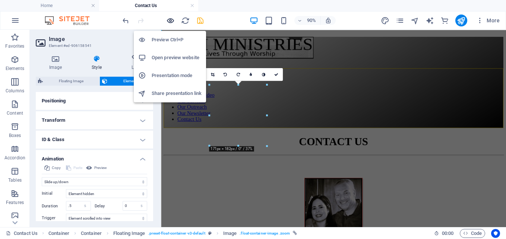
click at [170, 18] on icon "button" at bounding box center [170, 20] width 9 height 9
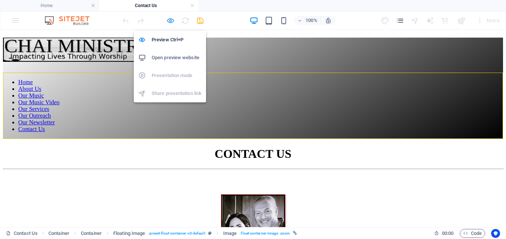
click at [170, 22] on icon "button" at bounding box center [170, 20] width 9 height 9
select select "px"
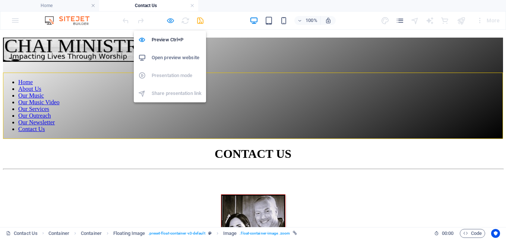
select select "slide"
select select "s"
select select "scroll"
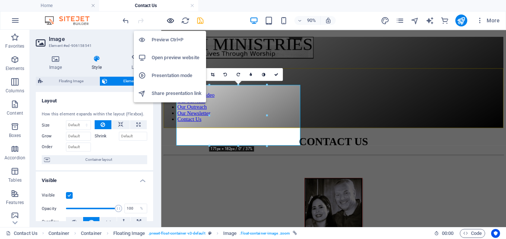
click at [170, 22] on icon "button" at bounding box center [170, 20] width 9 height 9
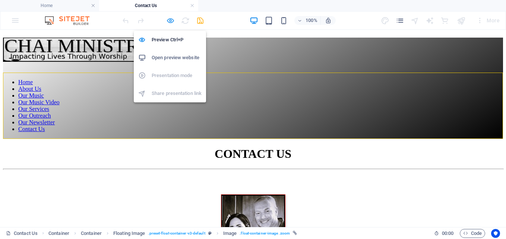
click at [170, 22] on icon "button" at bounding box center [170, 20] width 9 height 9
select select "px"
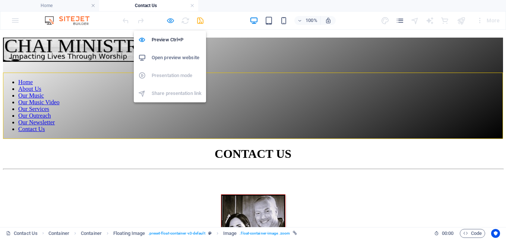
select select "slide"
select select "s"
select select "scroll"
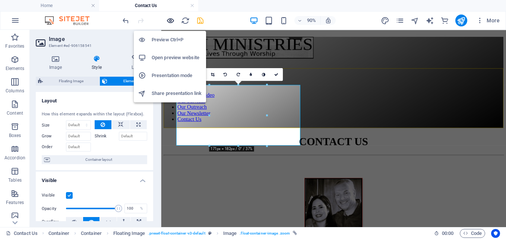
click at [170, 22] on icon "button" at bounding box center [170, 20] width 9 height 9
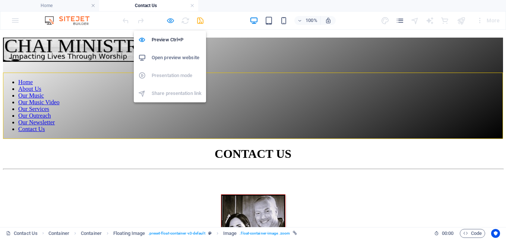
click at [170, 22] on icon "button" at bounding box center [170, 20] width 9 height 9
select select "px"
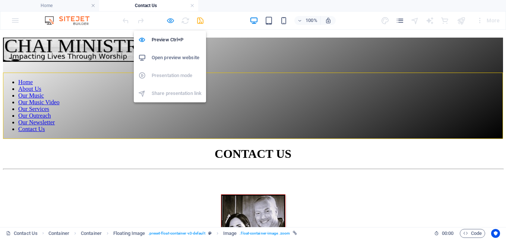
select select "slide"
select select "s"
select select "scroll"
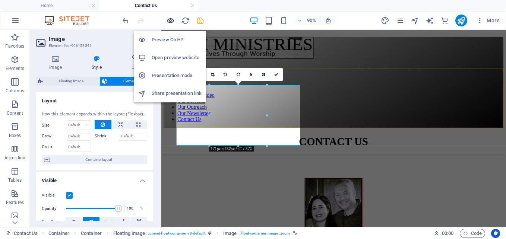
click at [170, 22] on icon "button" at bounding box center [170, 20] width 9 height 9
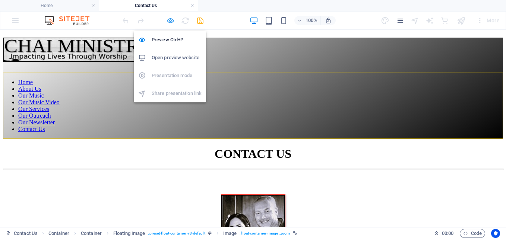
click at [170, 22] on icon "button" at bounding box center [170, 20] width 9 height 9
select select "px"
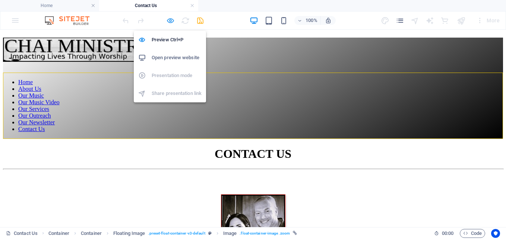
select select "slide"
select select "s"
select select "scroll"
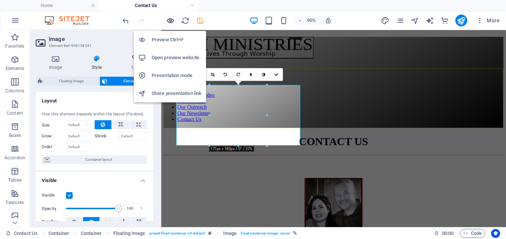
click at [170, 22] on icon "button" at bounding box center [170, 20] width 9 height 9
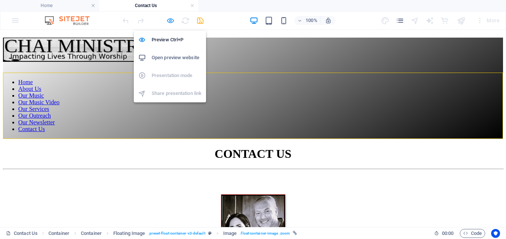
click at [170, 22] on icon "button" at bounding box center [170, 20] width 9 height 9
select select "px"
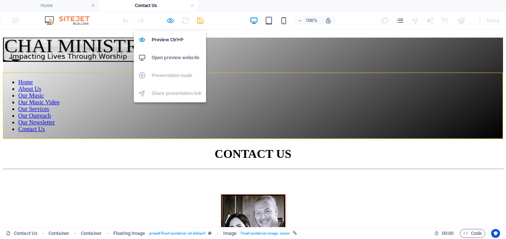
select select "slide"
select select "s"
select select "scroll"
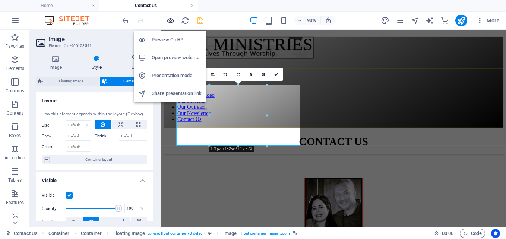
click at [170, 22] on icon "button" at bounding box center [170, 20] width 9 height 9
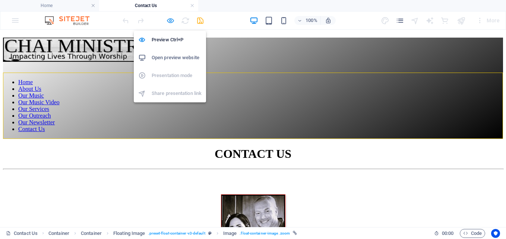
click at [170, 22] on icon "button" at bounding box center [170, 20] width 9 height 9
select select "px"
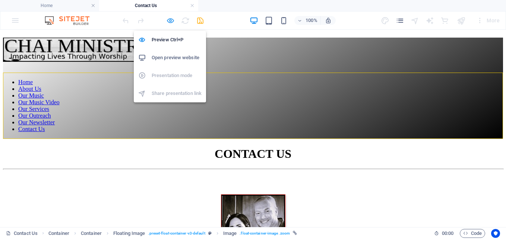
select select "slide"
select select "s"
select select "scroll"
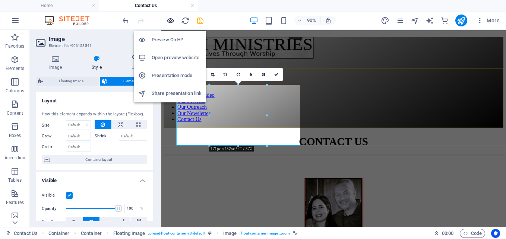
click at [170, 22] on icon "button" at bounding box center [170, 20] width 9 height 9
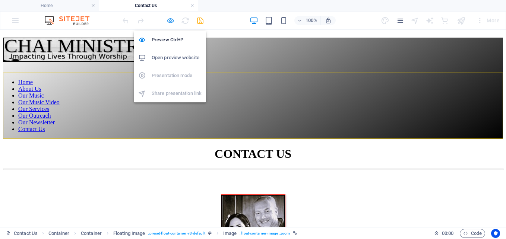
click at [170, 22] on icon "button" at bounding box center [170, 20] width 9 height 9
select select "px"
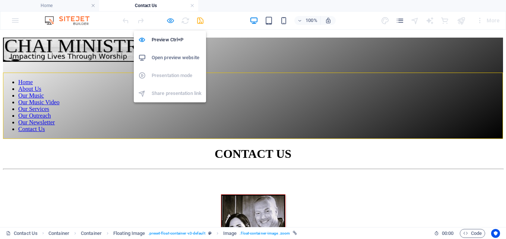
select select "slide"
select select "s"
select select "scroll"
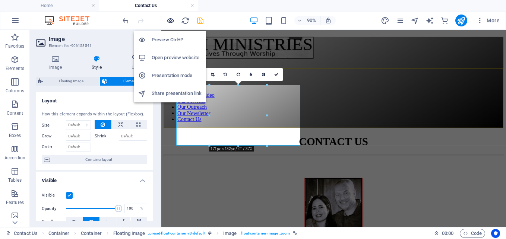
click at [170, 22] on icon "button" at bounding box center [170, 20] width 9 height 9
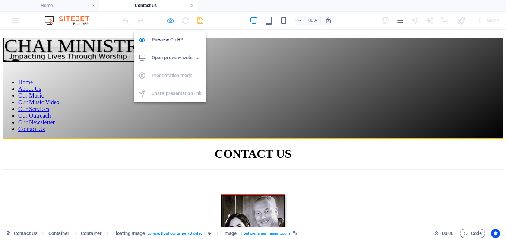
click at [171, 19] on icon "button" at bounding box center [170, 20] width 9 height 9
select select "px"
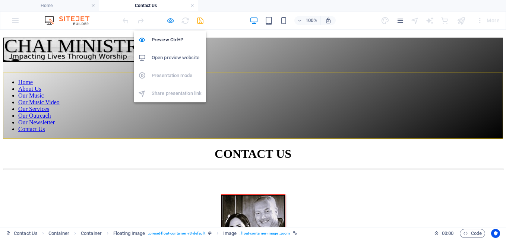
select select "slide"
select select "s"
select select "scroll"
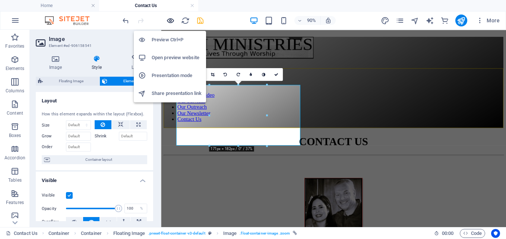
click at [171, 21] on icon "button" at bounding box center [170, 20] width 9 height 9
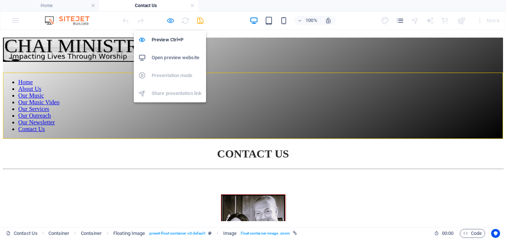
click at [171, 21] on icon "button" at bounding box center [170, 20] width 9 height 9
select select "px"
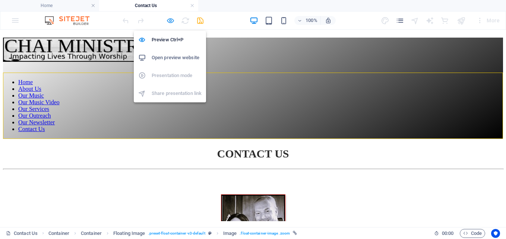
select select "slide"
select select "s"
select select "scroll"
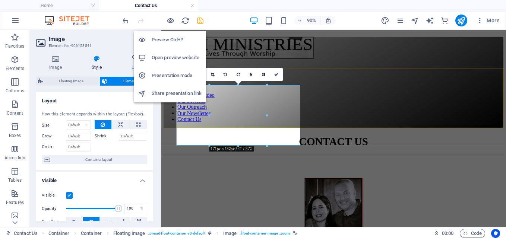
click at [165, 59] on h6 "Open preview website" at bounding box center [177, 57] width 50 height 9
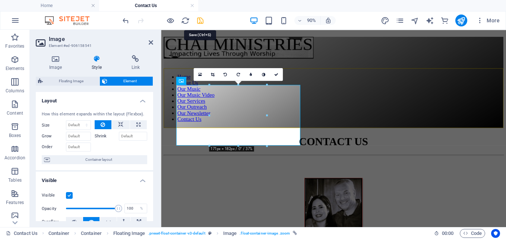
click at [201, 19] on icon "save" at bounding box center [200, 20] width 9 height 9
select select "px"
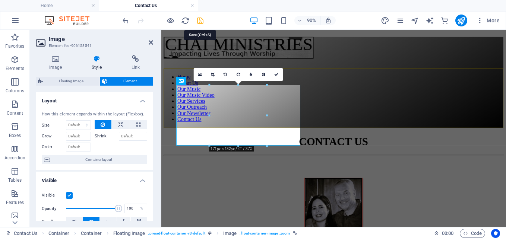
select select "slide"
select select "s"
select select "scroll"
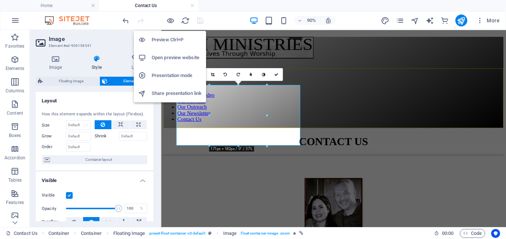
click at [168, 57] on h6 "Open preview website" at bounding box center [177, 57] width 50 height 9
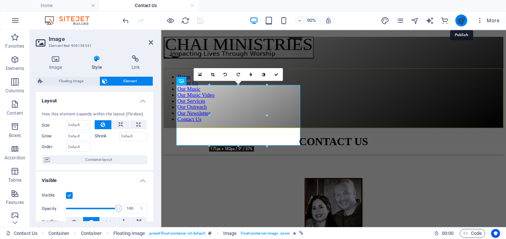
click at [460, 18] on icon "publish" at bounding box center [461, 20] width 9 height 9
select select "px"
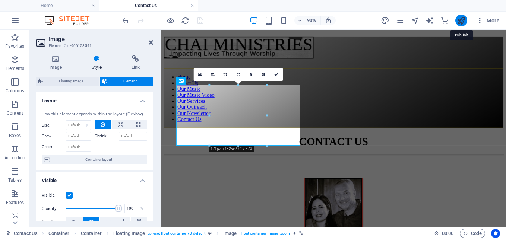
select select "slide"
select select "s"
select select "scroll"
